Goal: Information Seeking & Learning: Learn about a topic

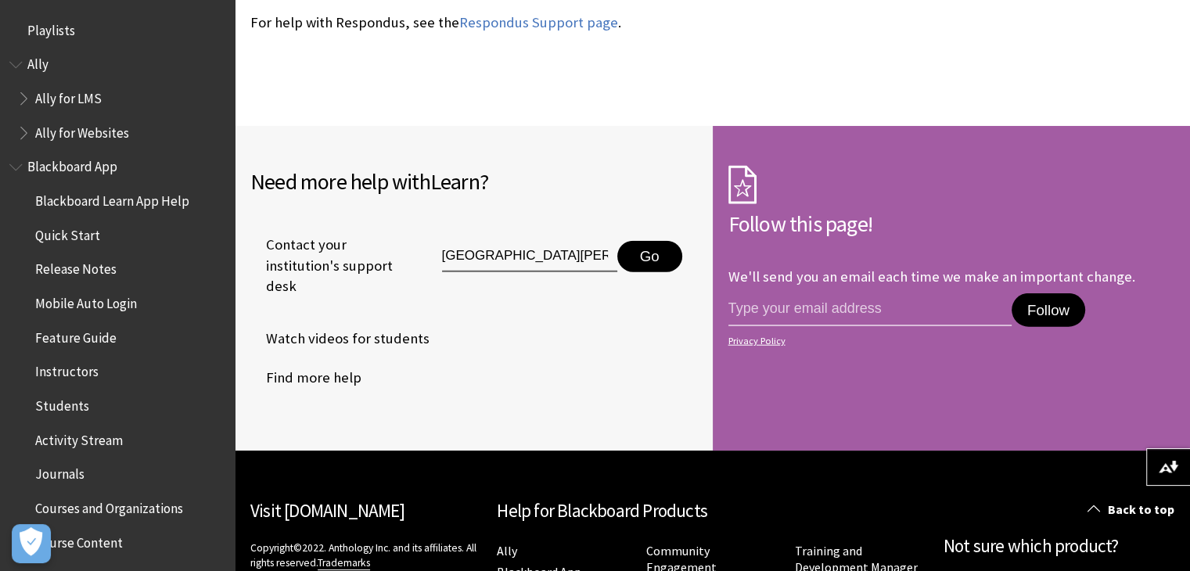
scroll to position [1996, 0]
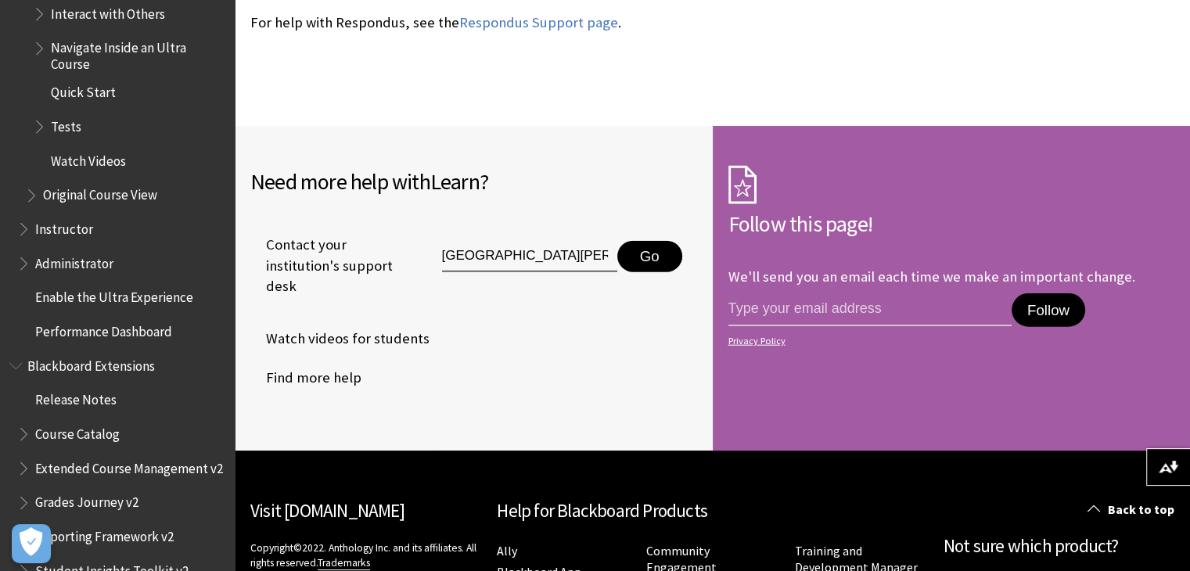
scroll to position [2232, 0]
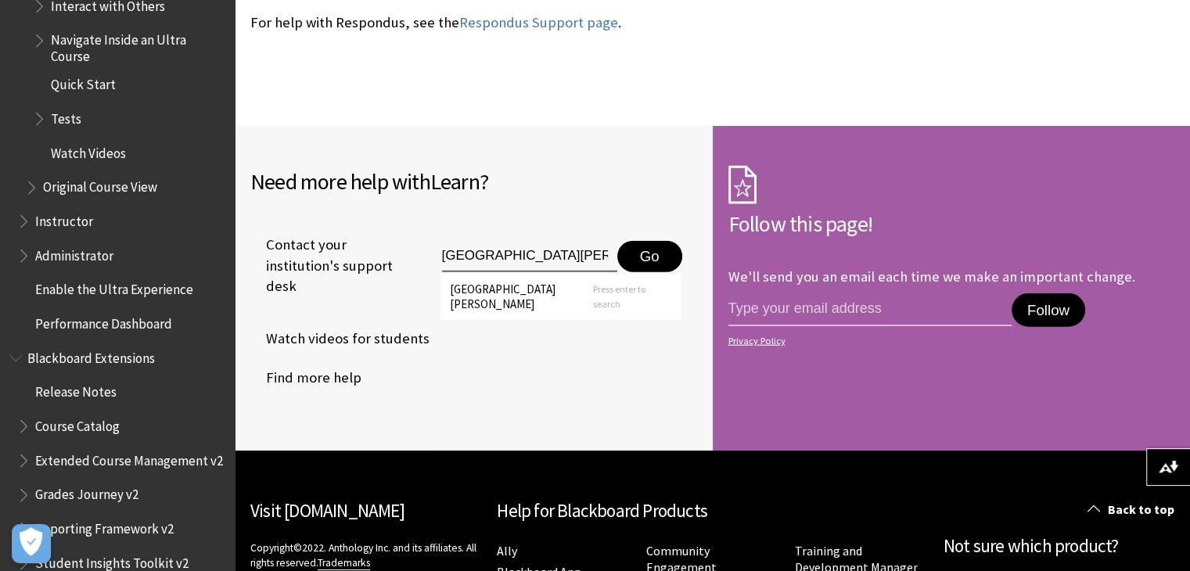
drag, startPoint x: 593, startPoint y: 218, endPoint x: 410, endPoint y: 235, distance: 183.9
click at [410, 239] on div "Leeds beckett university Go Leeds beckett university Press enter to search" at bounding box center [551, 265] width 291 height 52
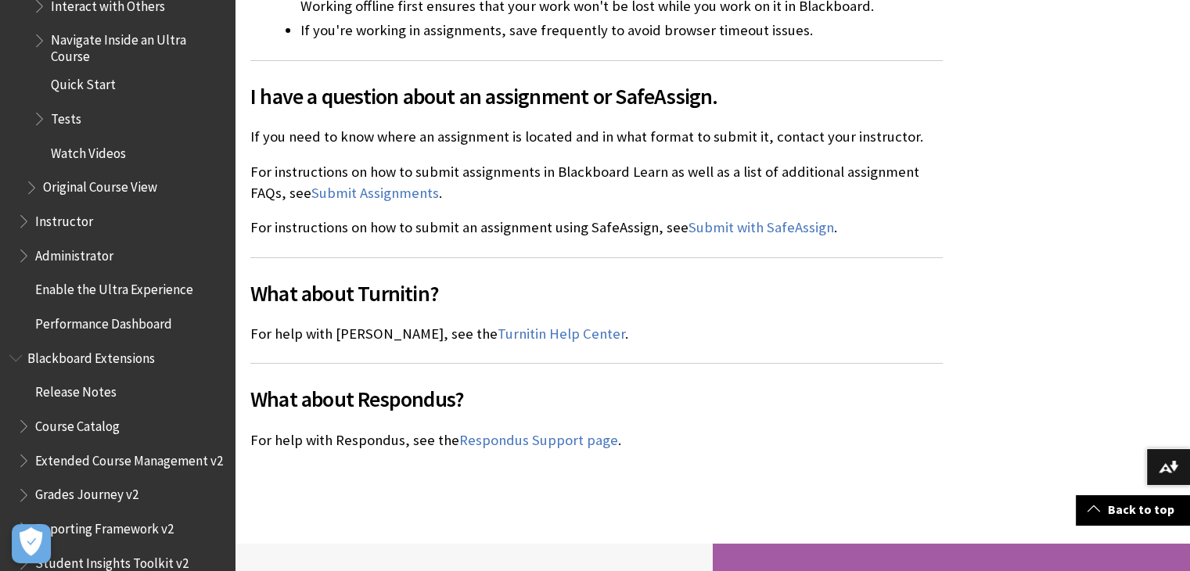
scroll to position [3390, 0]
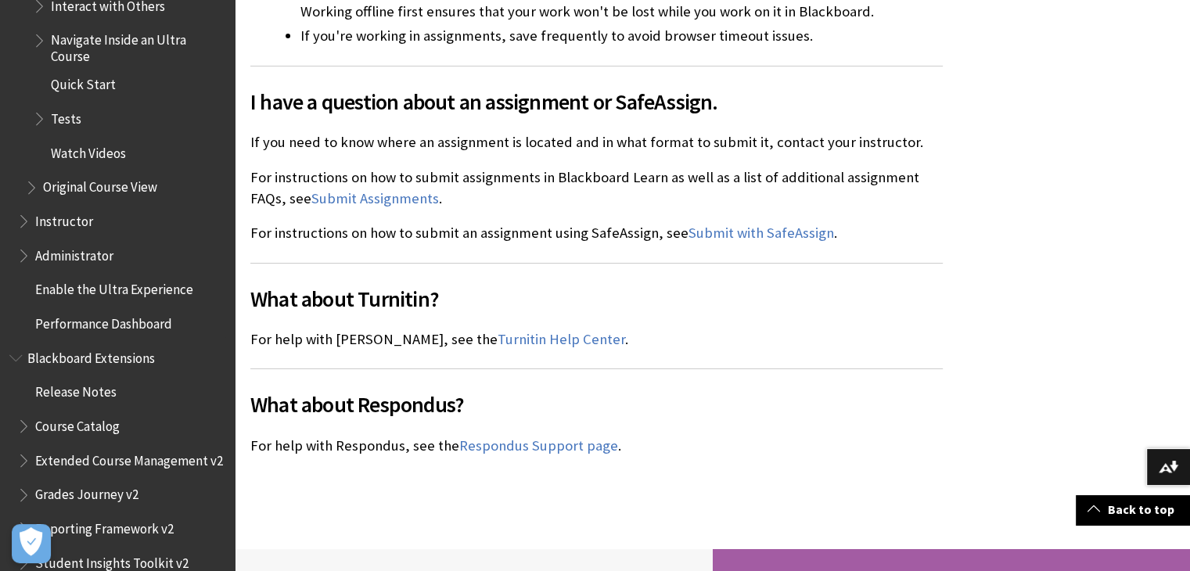
click at [97, 191] on span "Original Course View" at bounding box center [100, 185] width 114 height 21
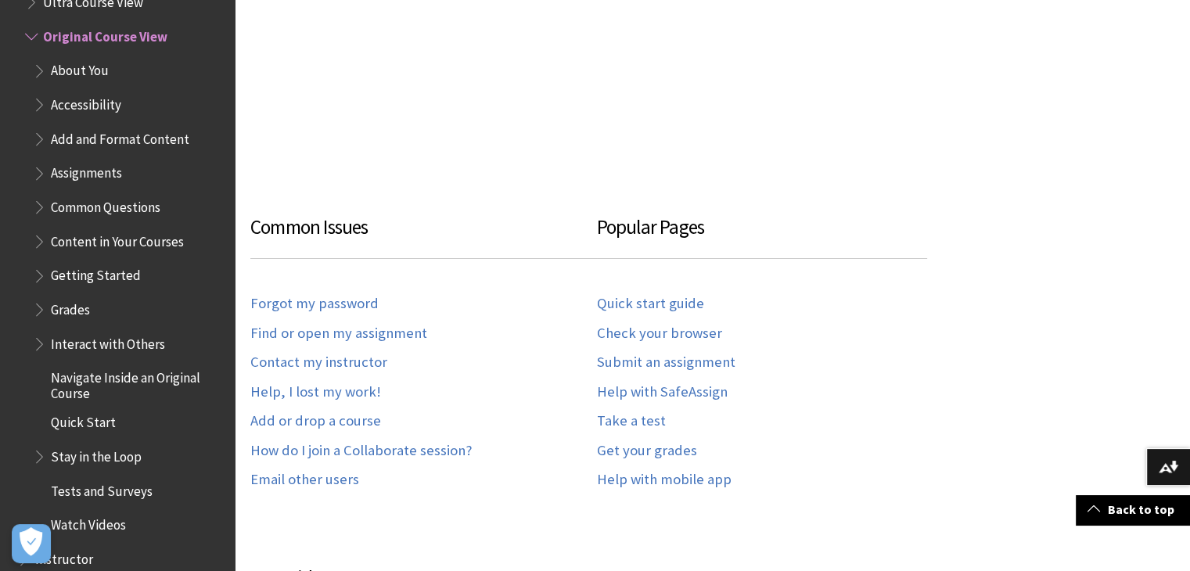
scroll to position [786, 0]
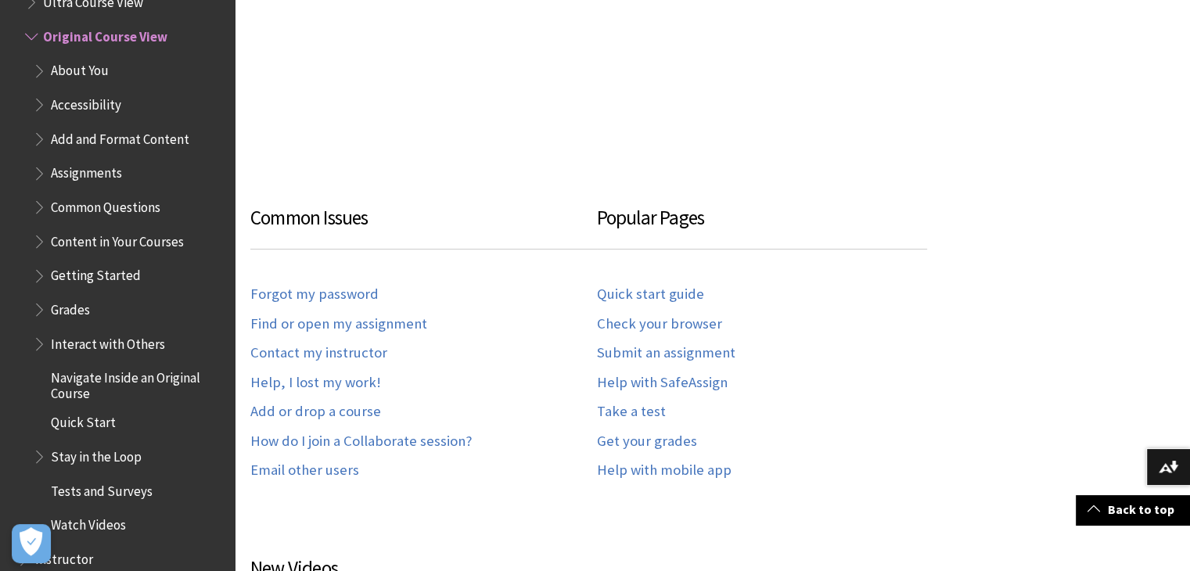
click at [155, 247] on span "Content in Your Courses" at bounding box center [117, 239] width 133 height 21
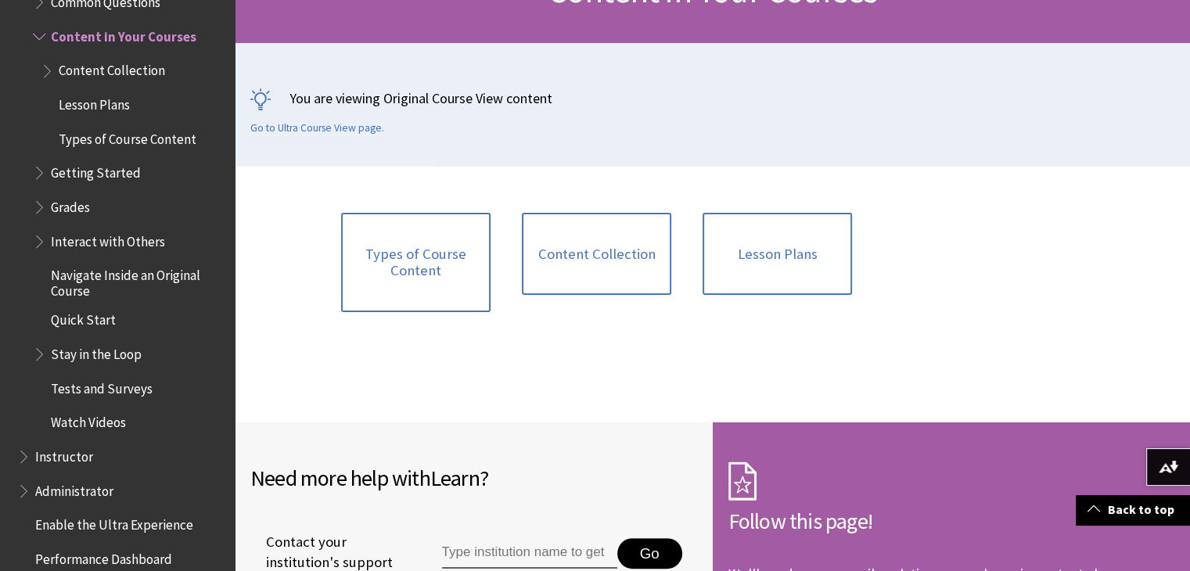
scroll to position [297, 0]
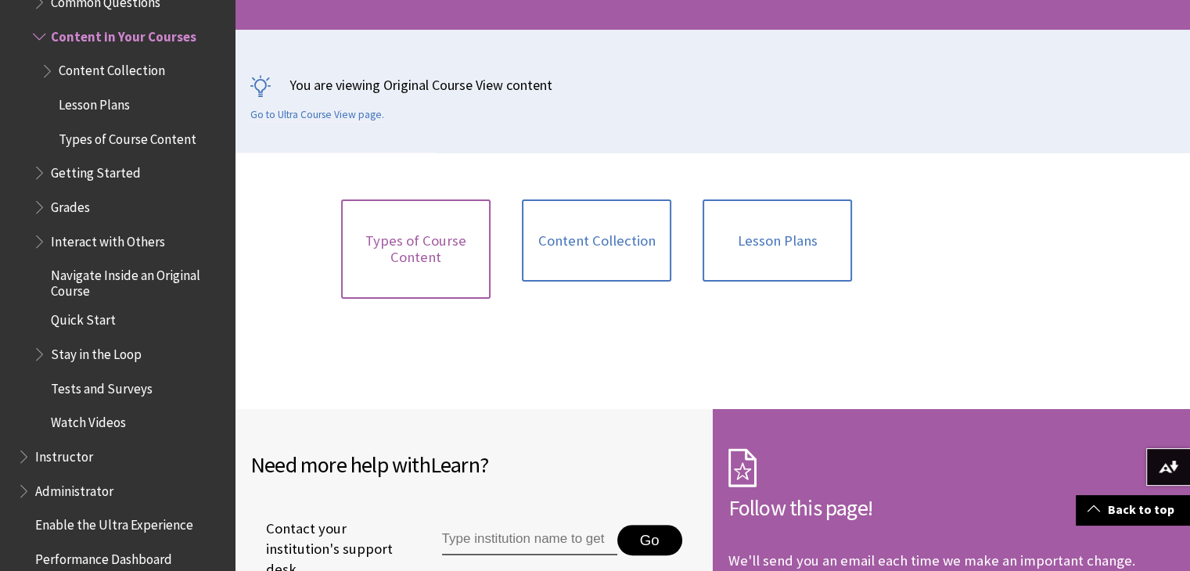
click at [423, 236] on link "Types of Course Content" at bounding box center [415, 249] width 149 height 99
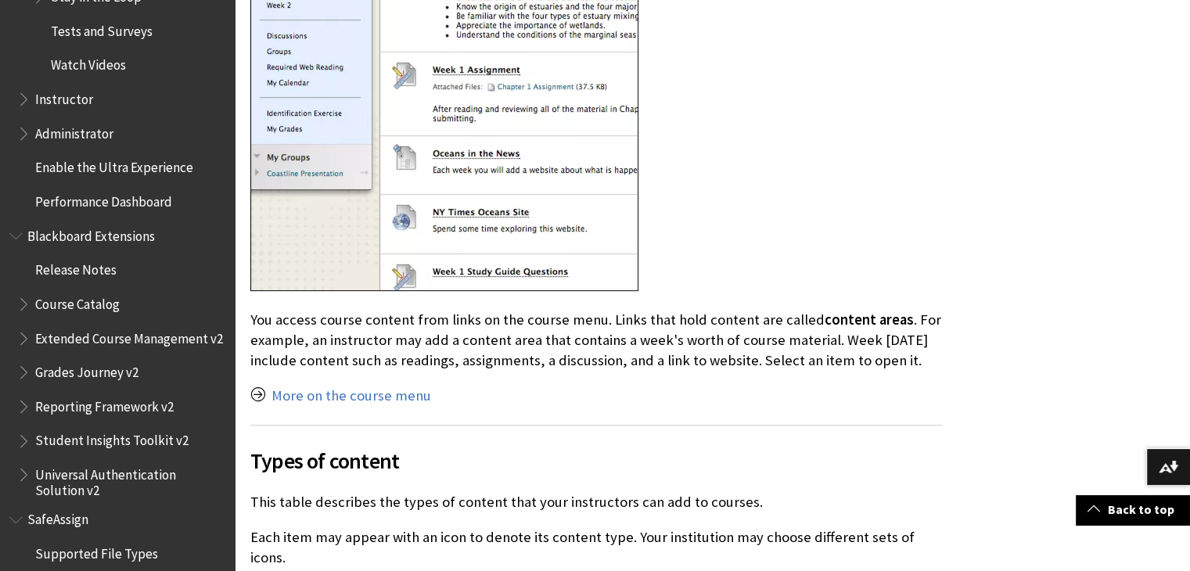
scroll to position [2336, 0]
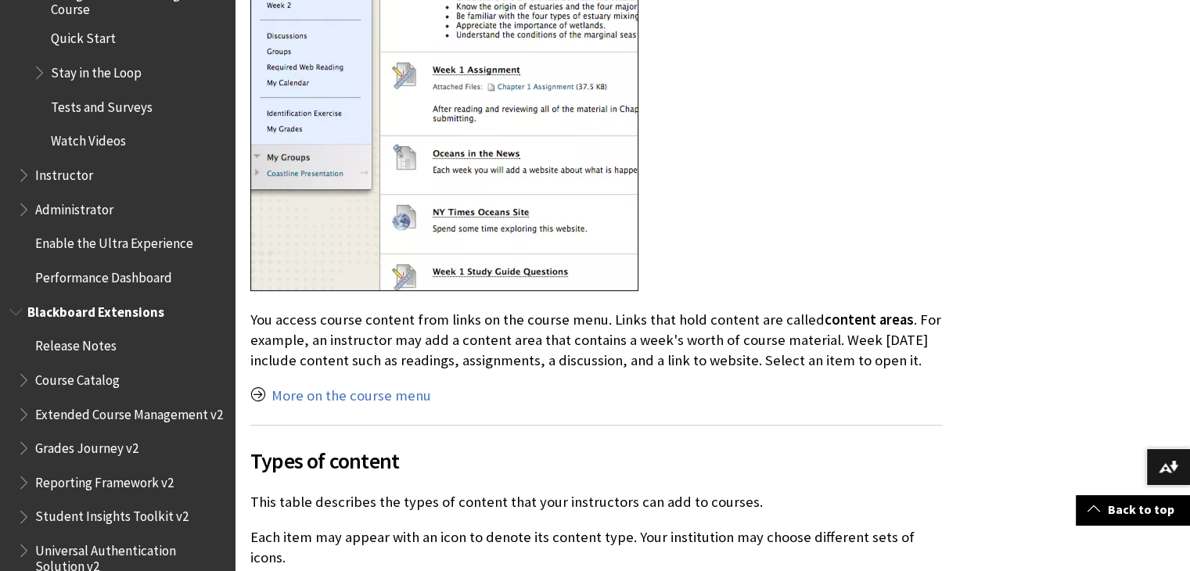
click at [95, 337] on span "Release Notes" at bounding box center [75, 343] width 81 height 21
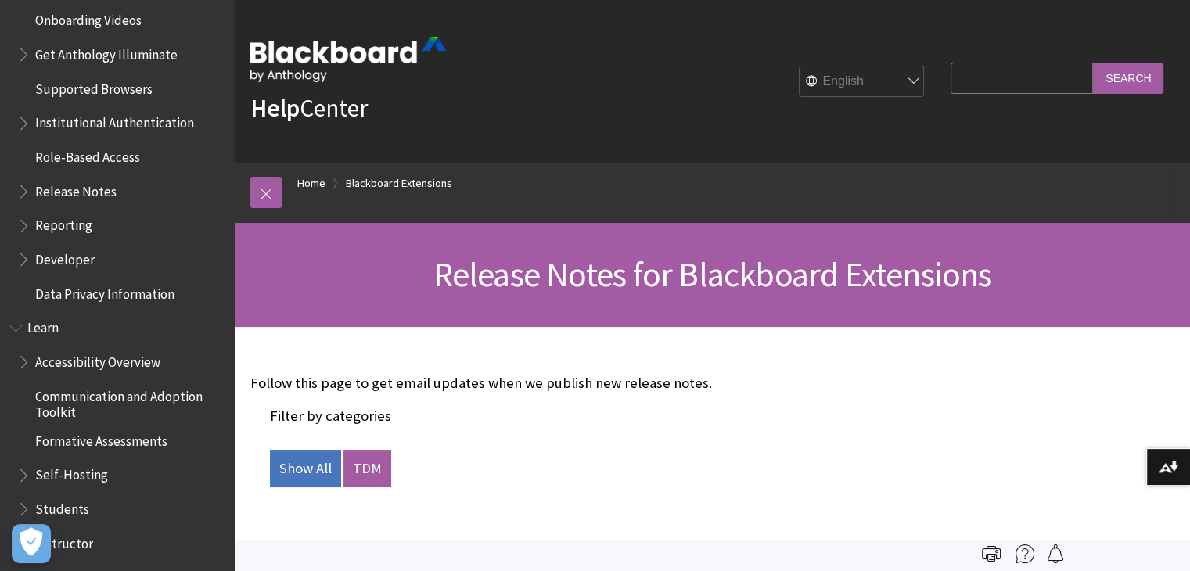
scroll to position [1014, 0]
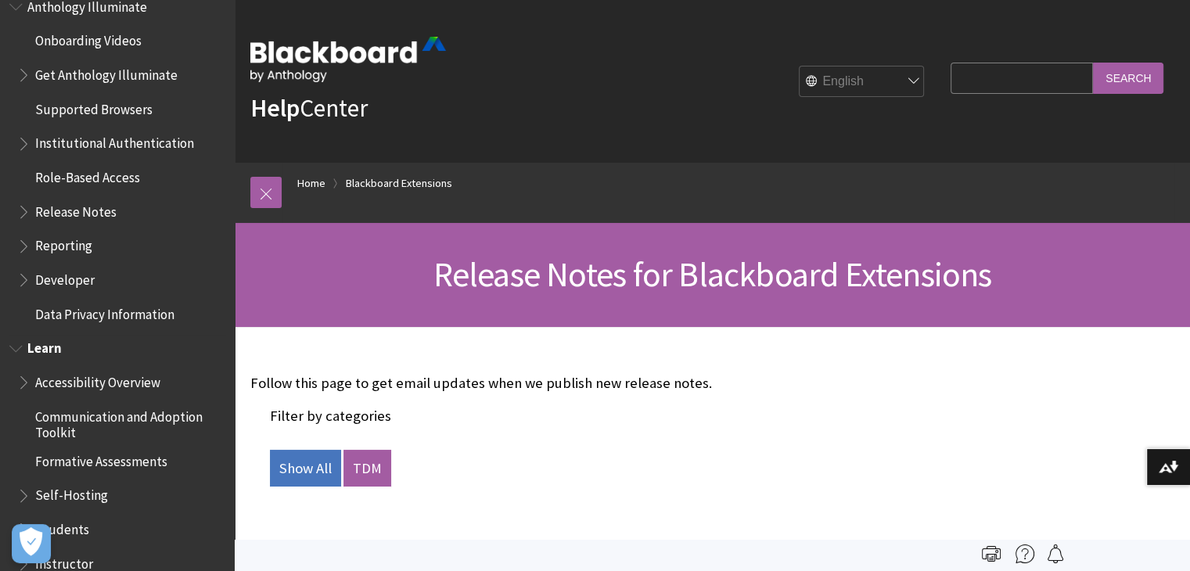
click at [125, 384] on span "Accessibility Overview" at bounding box center [97, 379] width 125 height 21
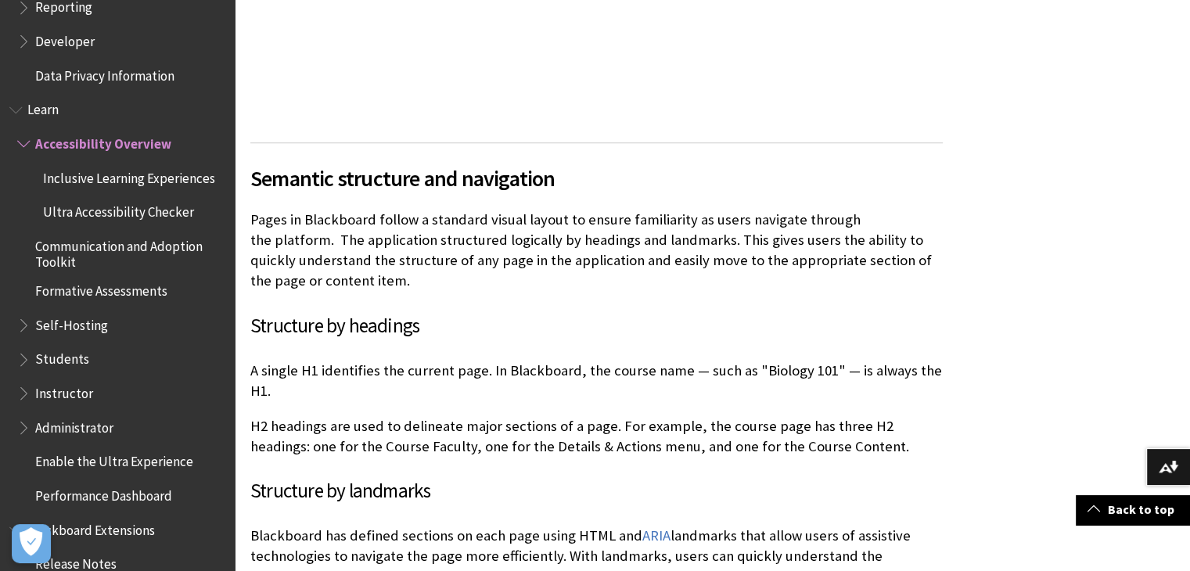
scroll to position [1316, 0]
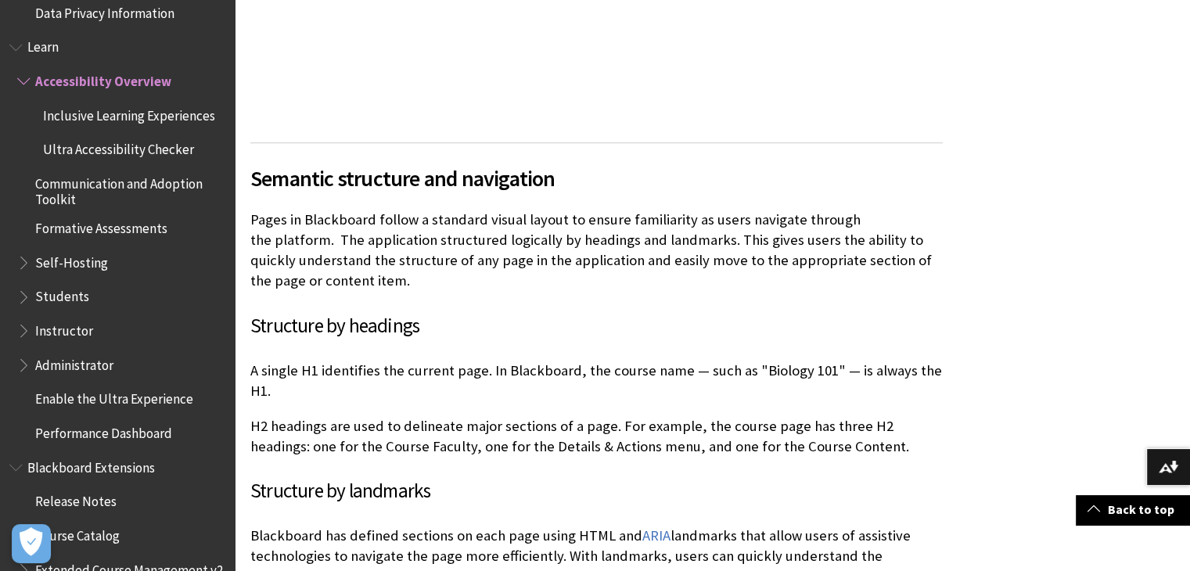
click at [106, 440] on span "Performance Dashboard" at bounding box center [103, 430] width 137 height 21
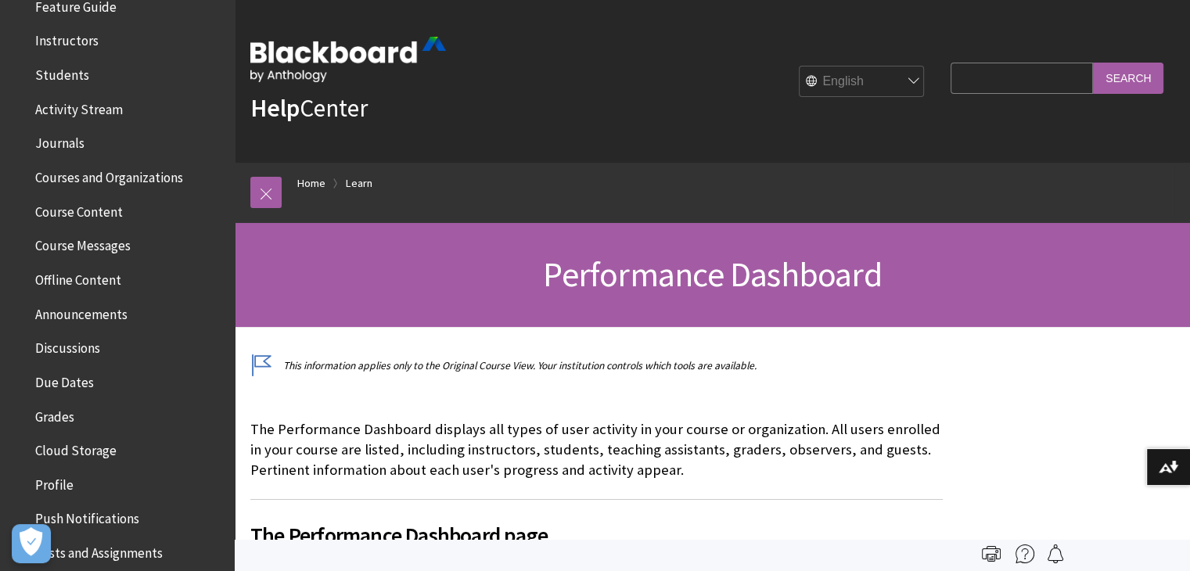
scroll to position [348, 0]
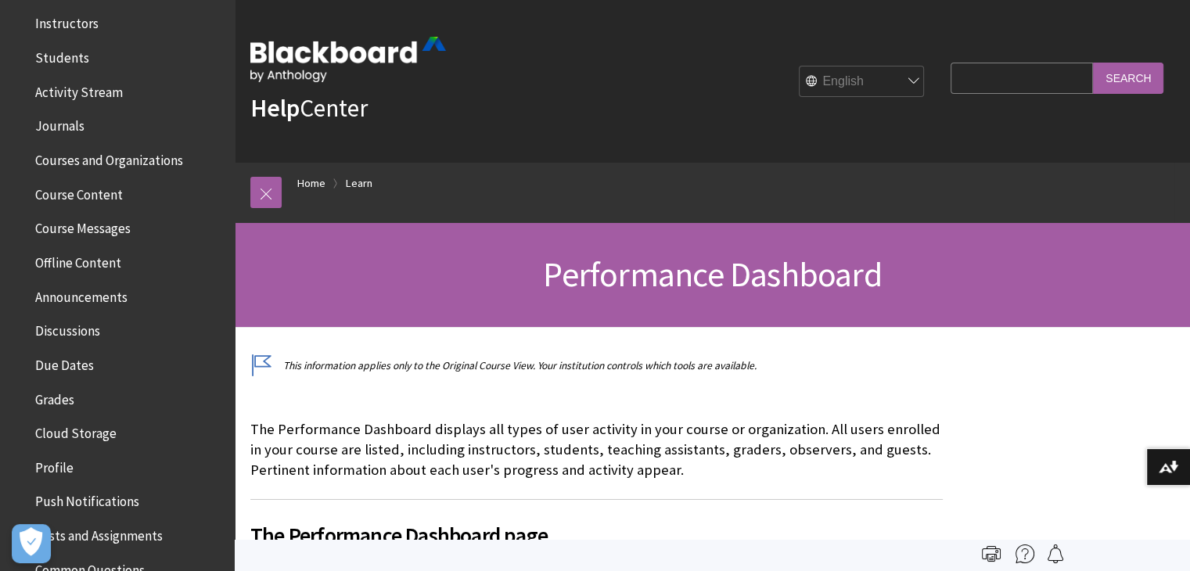
click at [114, 195] on span "Course Content" at bounding box center [79, 192] width 88 height 21
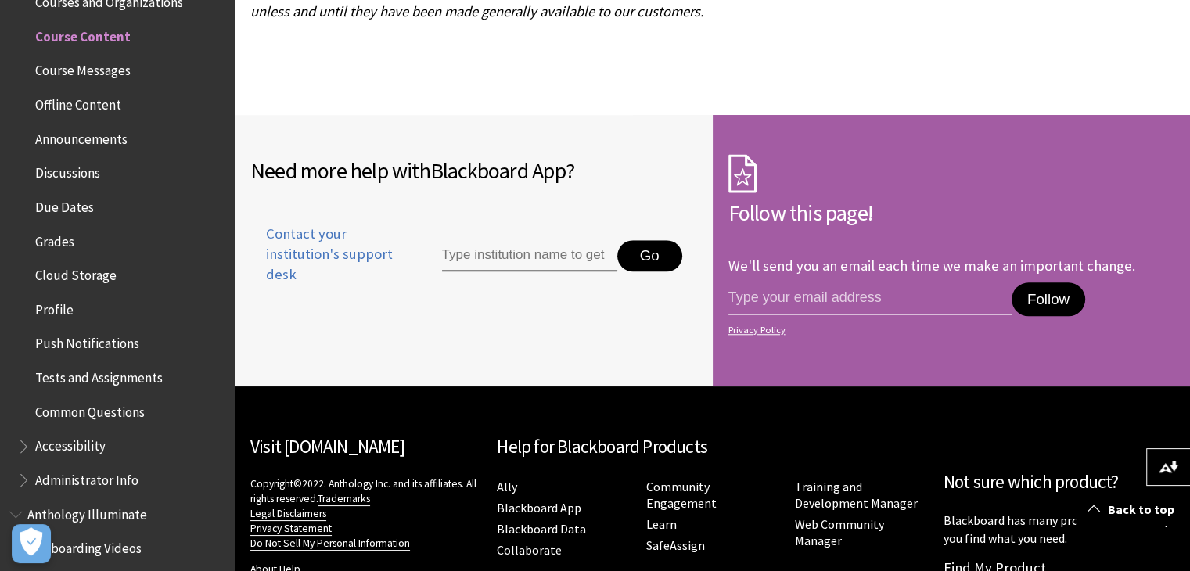
scroll to position [6967, 0]
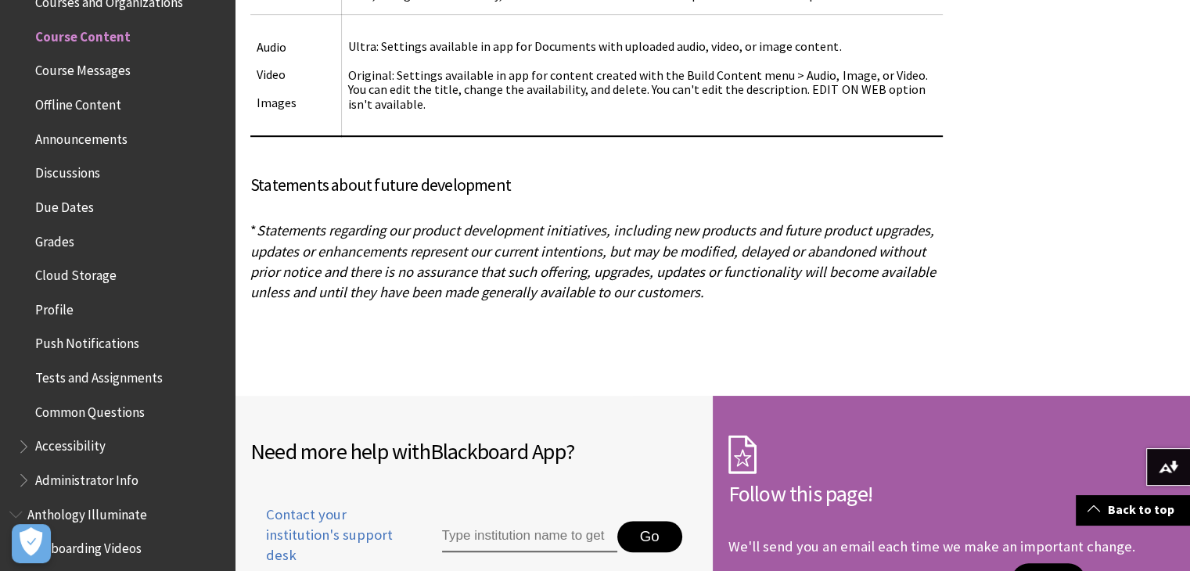
drag, startPoint x: 236, startPoint y: 177, endPoint x: 238, endPoint y: 193, distance: 15.8
click at [91, 275] on span "Cloud Storage" at bounding box center [75, 272] width 81 height 21
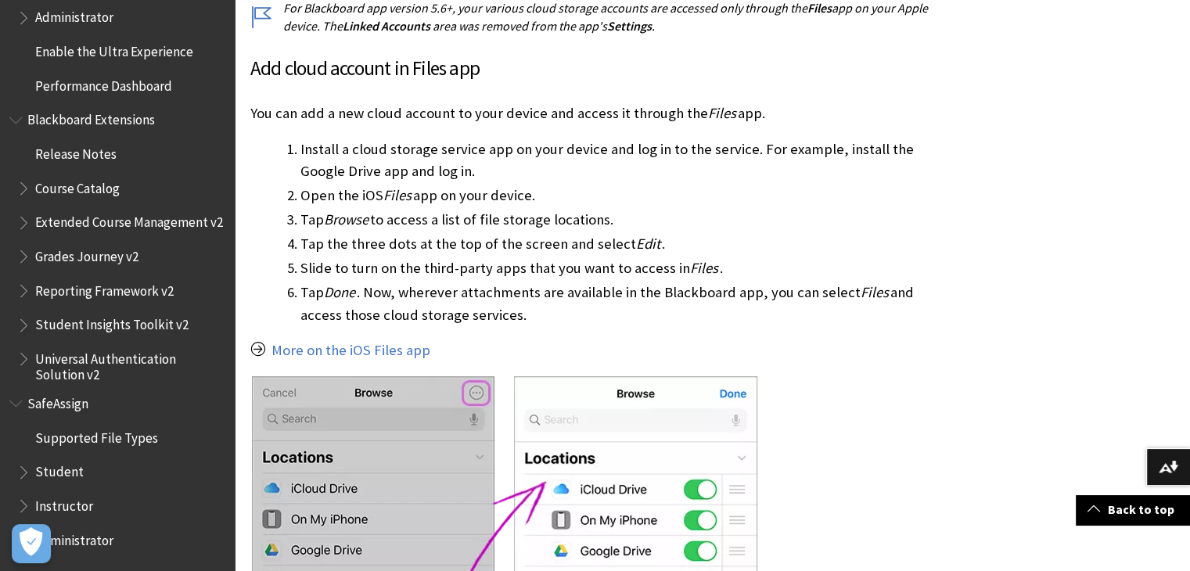
scroll to position [1606, 0]
click at [62, 505] on span "Instructor" at bounding box center [64, 503] width 58 height 21
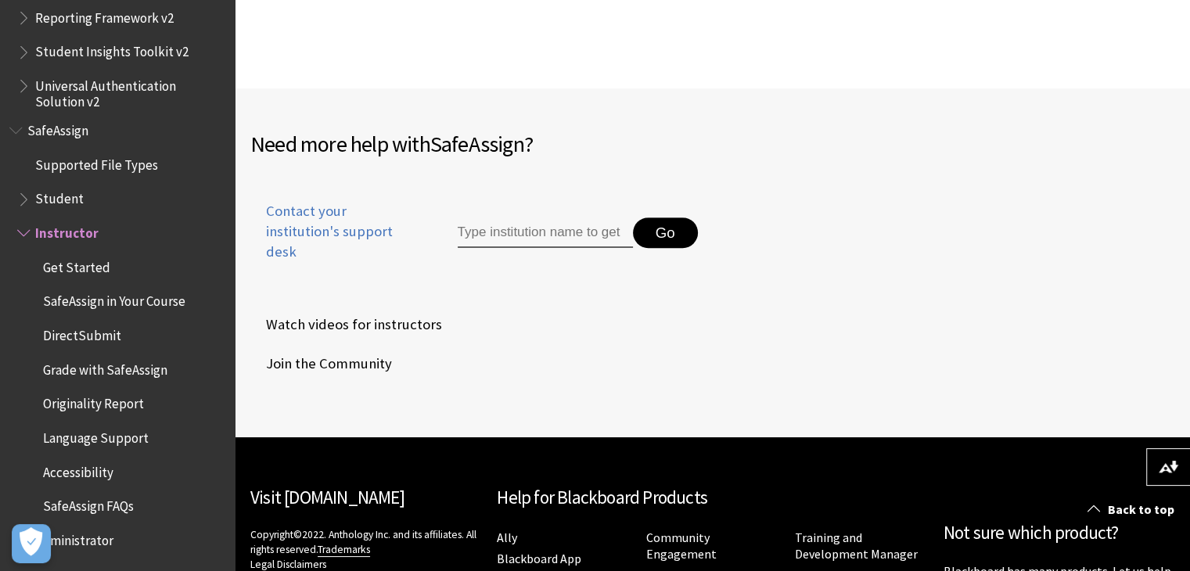
scroll to position [810, 0]
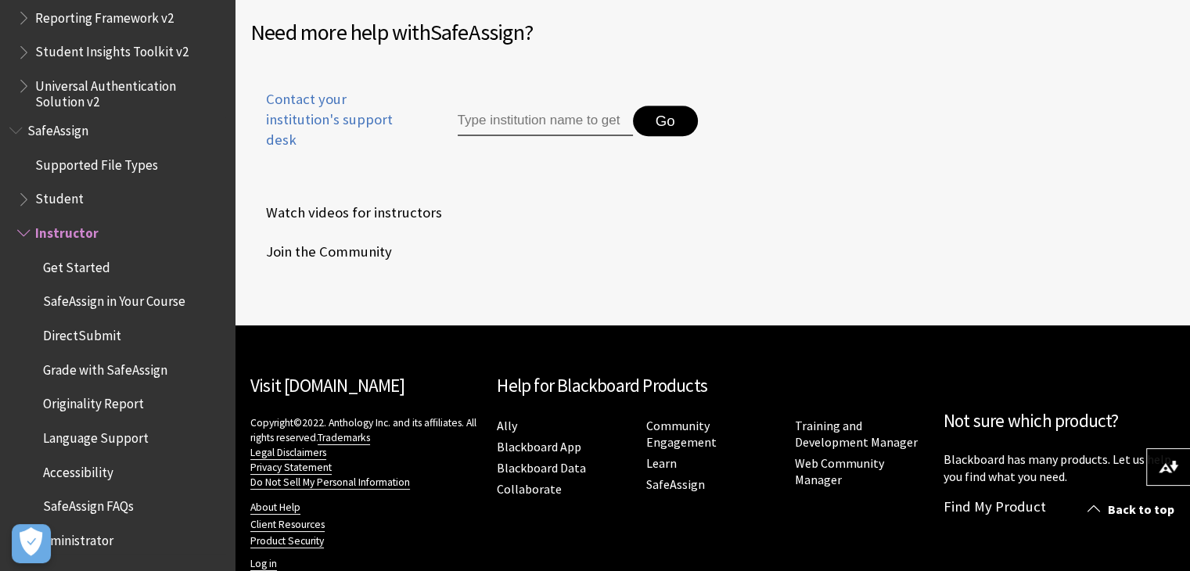
click at [95, 542] on span "Administrator" at bounding box center [74, 537] width 78 height 21
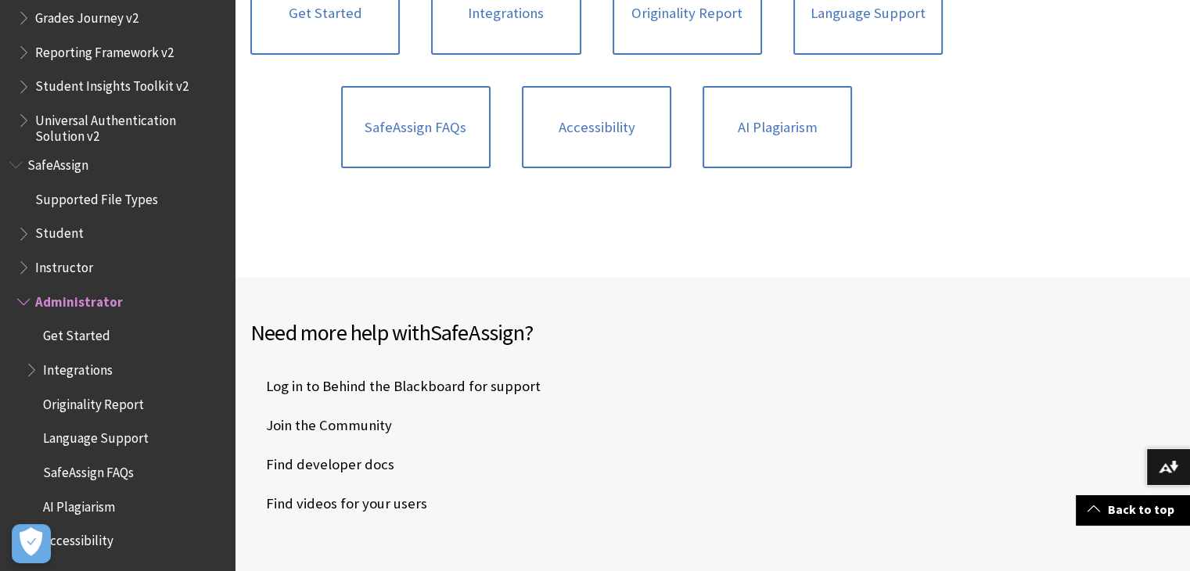
scroll to position [645, 0]
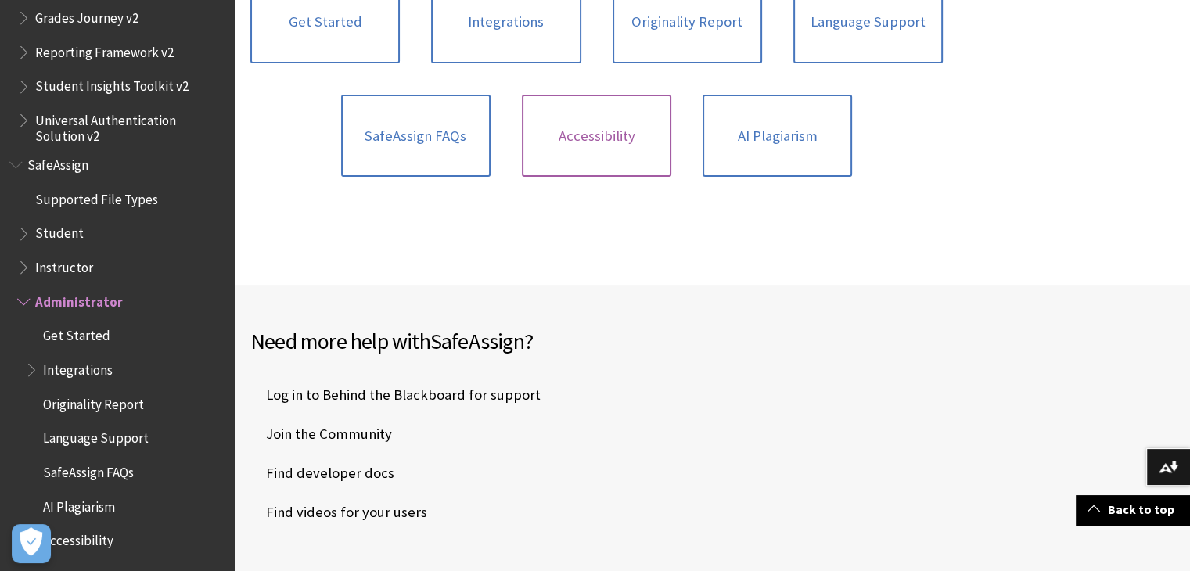
click at [593, 146] on link "Accessibility" at bounding box center [596, 136] width 149 height 83
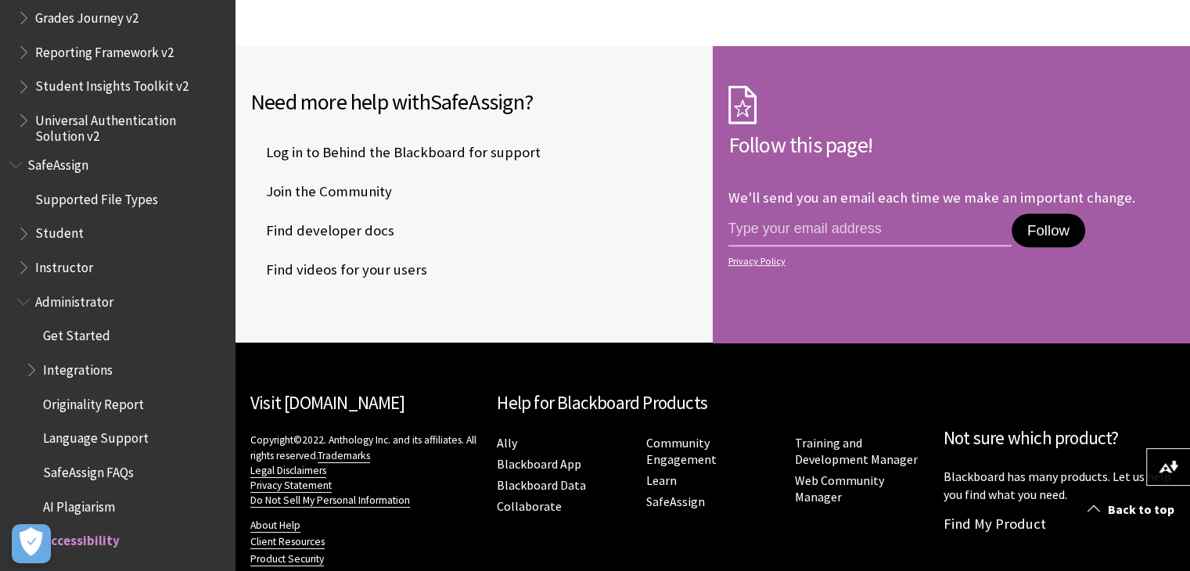
scroll to position [717, 0]
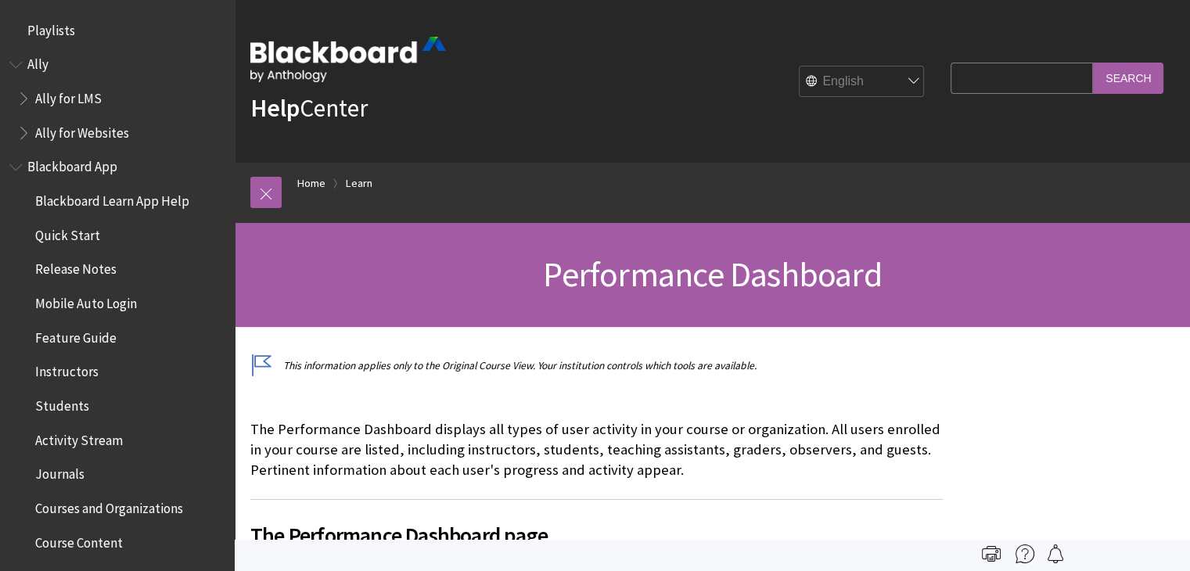
scroll to position [1606, 0]
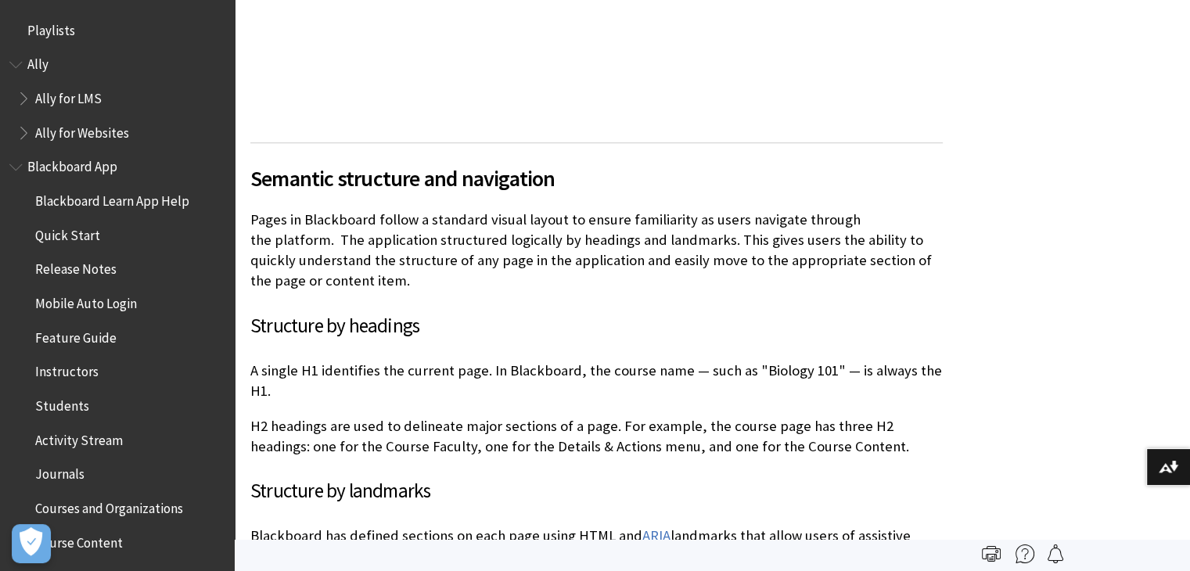
scroll to position [1360, 0]
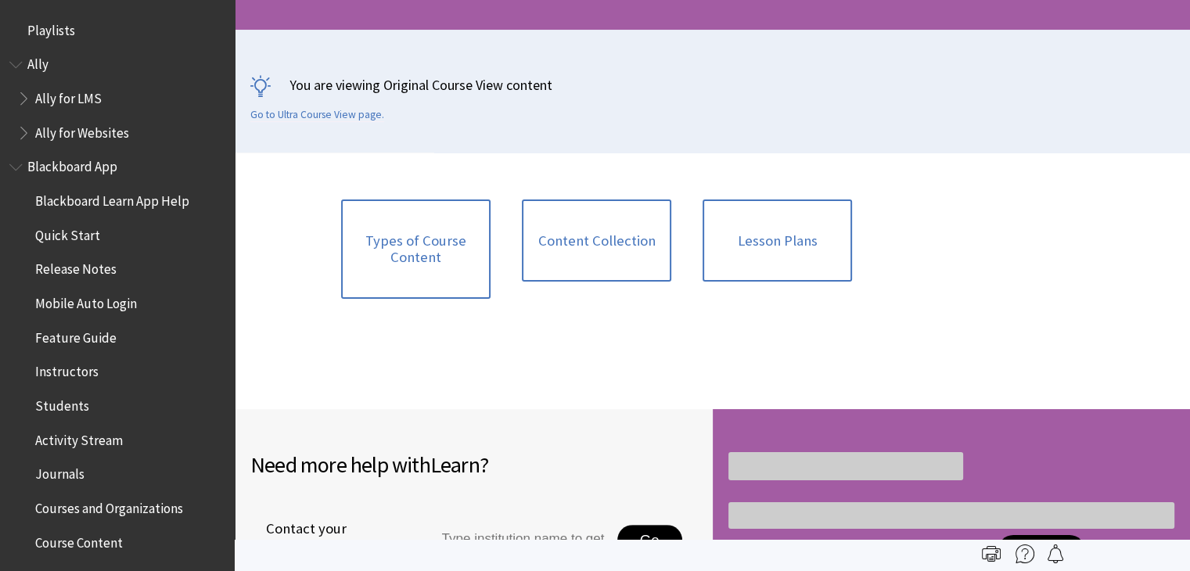
scroll to position [2054, 0]
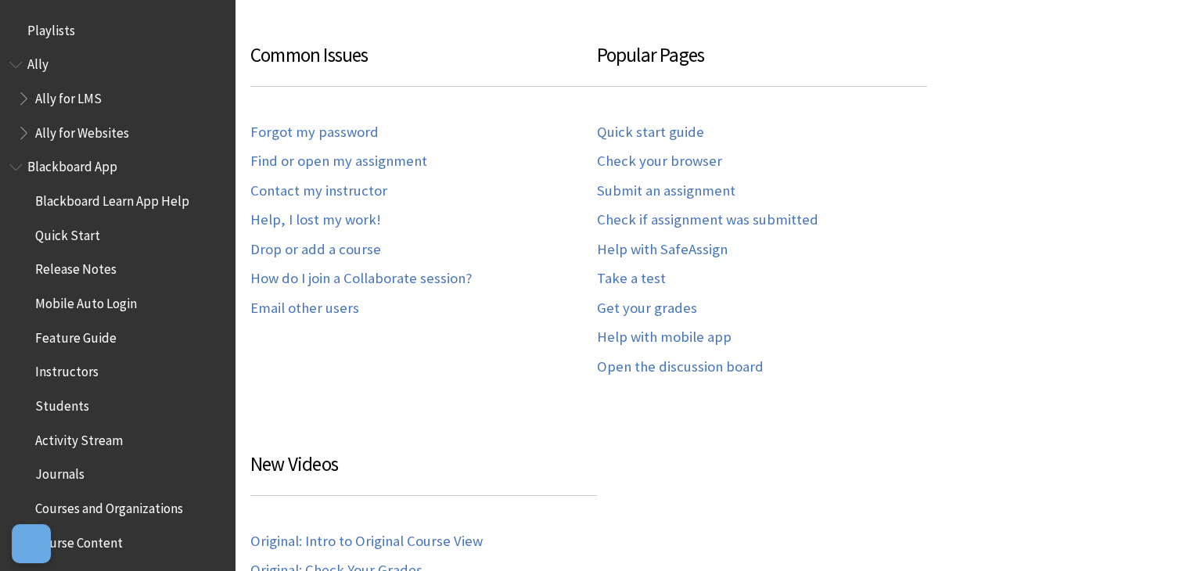
scroll to position [1507, 0]
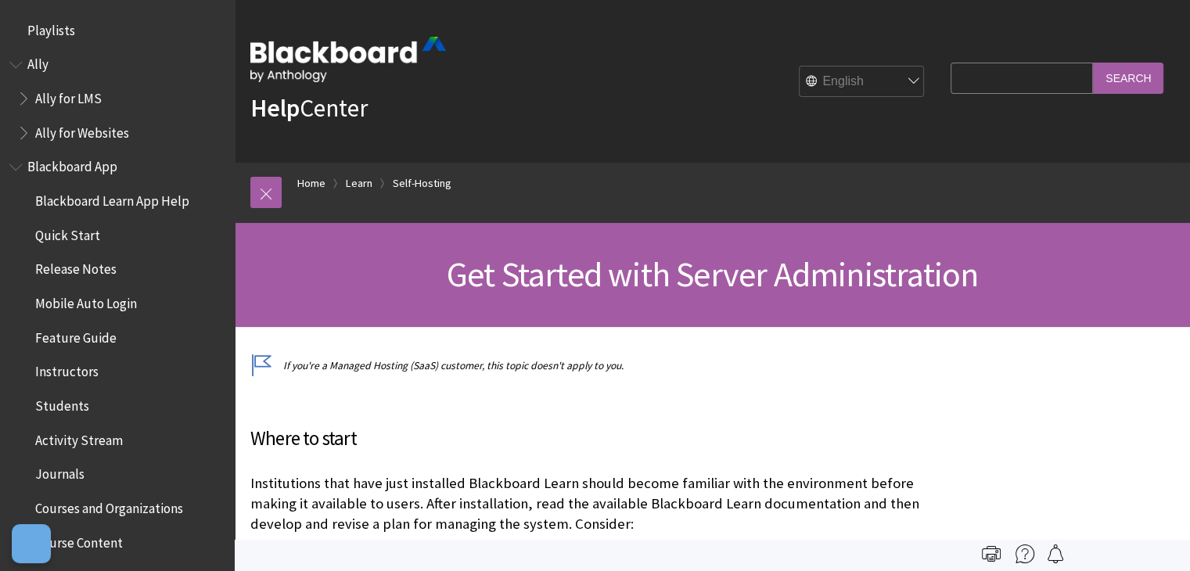
scroll to position [1928, 0]
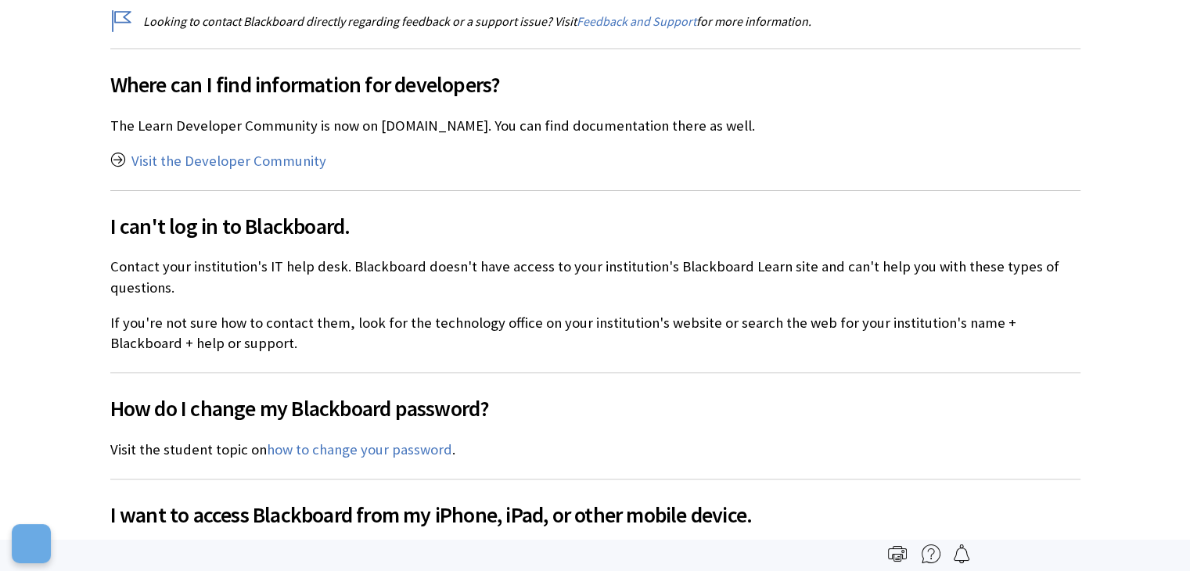
scroll to position [1507, 0]
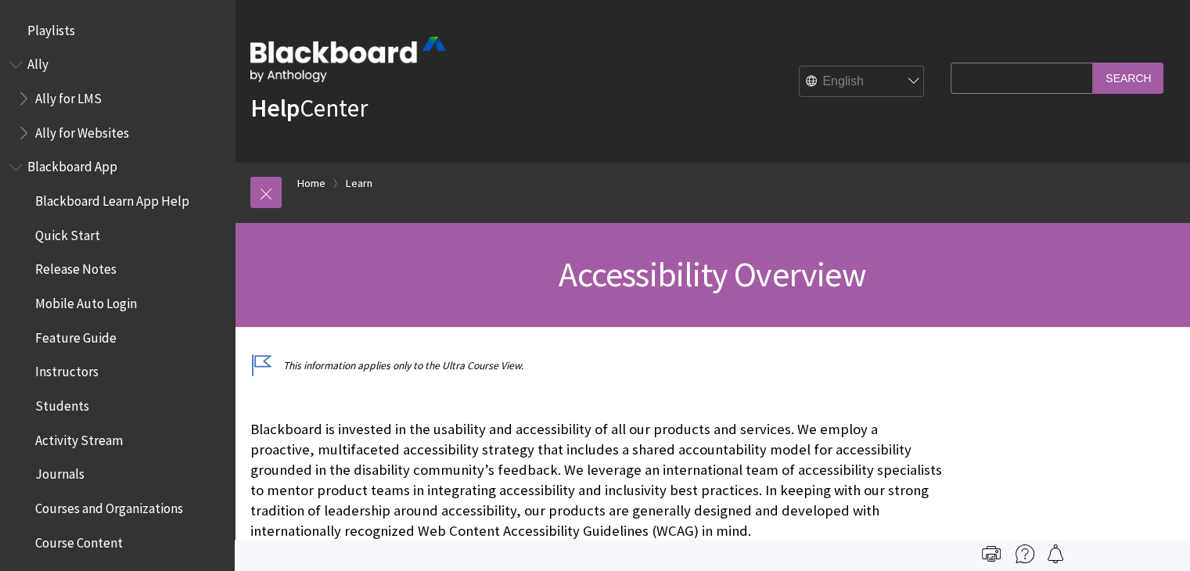
scroll to position [1360, 0]
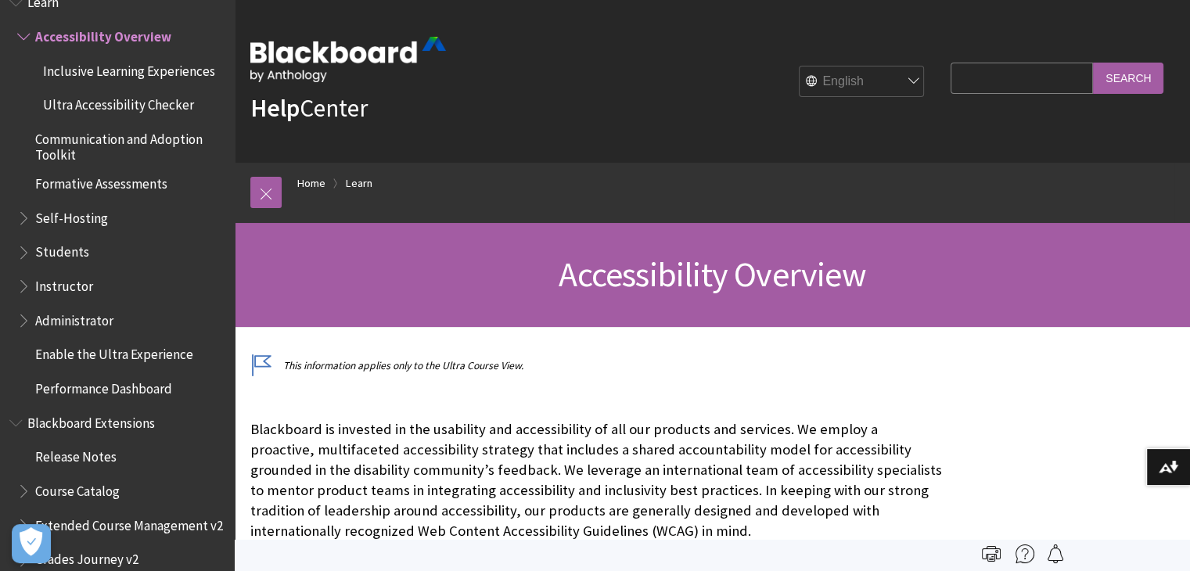
click at [373, 466] on p "Blackboard is invested in the usability and accessibility of all our products a…" at bounding box center [596, 480] width 693 height 123
